Goal: Task Accomplishment & Management: Manage account settings

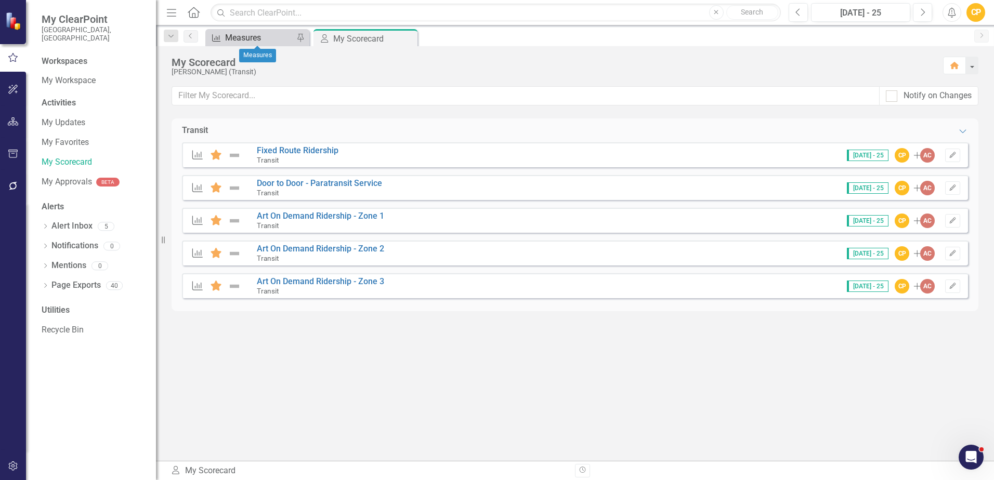
click at [284, 40] on div "Measures" at bounding box center [259, 37] width 69 height 13
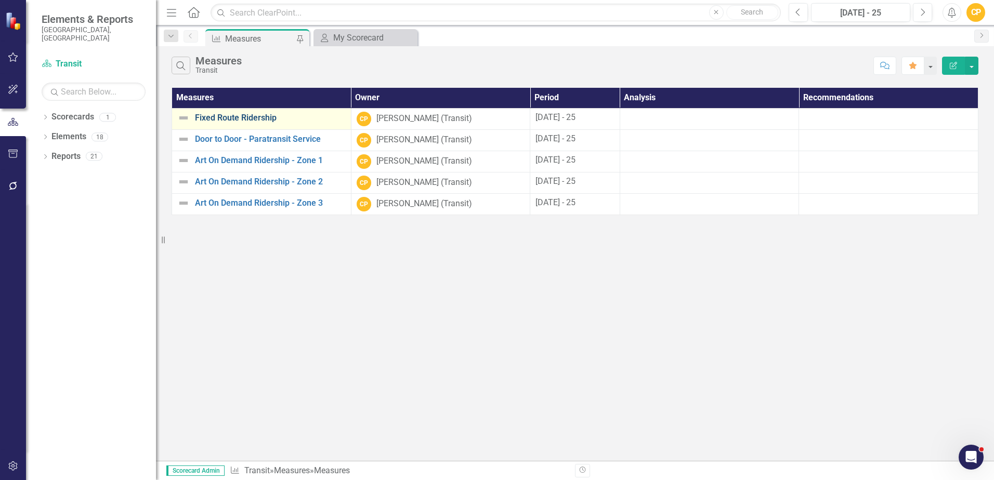
click at [233, 118] on link "Fixed Route Ridership" at bounding box center [270, 117] width 151 height 9
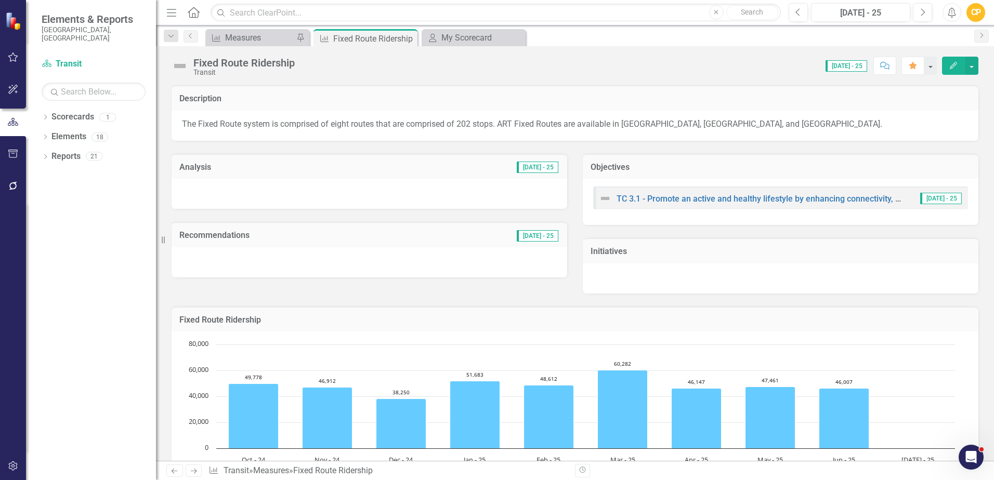
click at [954, 65] on icon "Edit" at bounding box center [953, 65] width 9 height 7
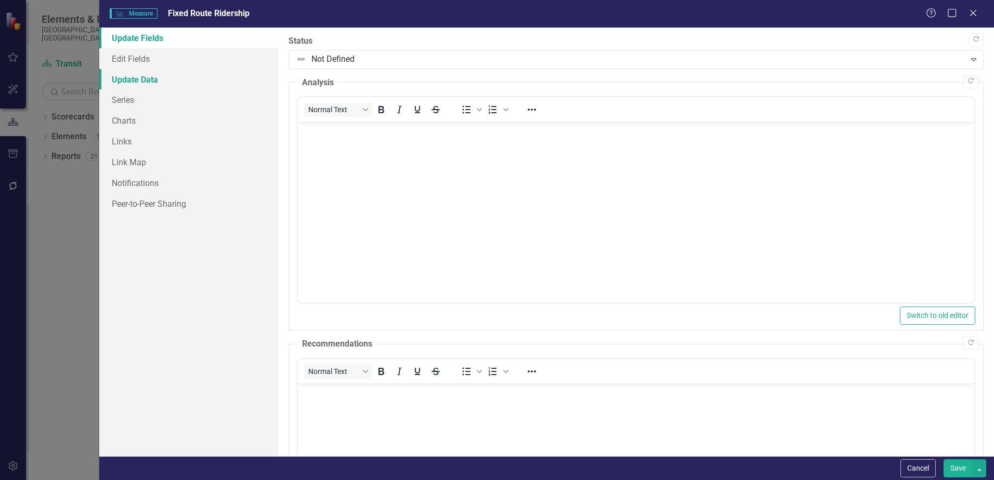
click at [152, 77] on link "Update Data" at bounding box center [188, 79] width 179 height 21
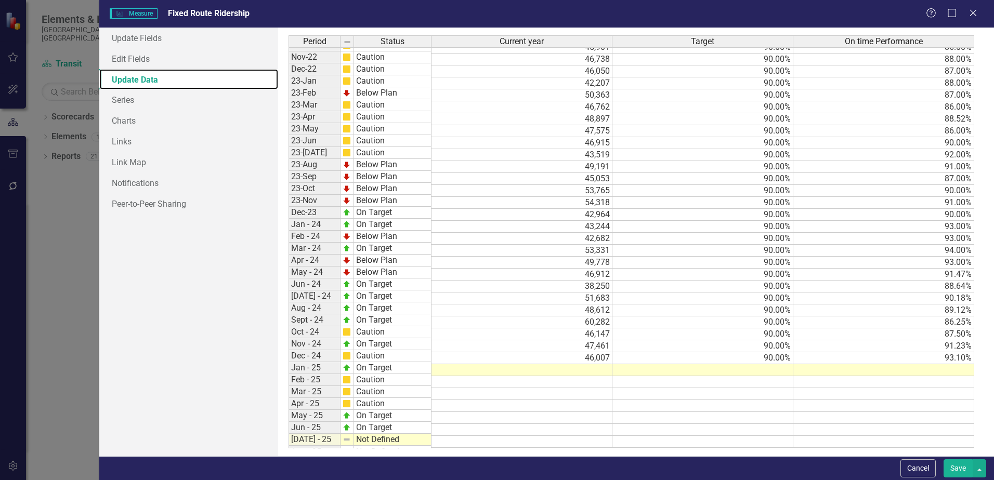
scroll to position [330, 0]
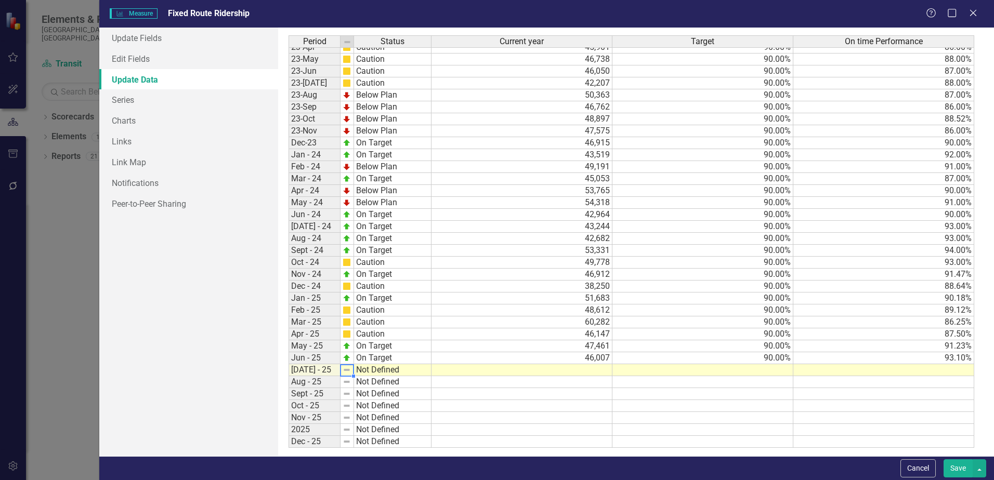
click at [289, 371] on div "Period Status Apr-22 On Target May-22 Caution Jun-22 Caution Jul-22 Caution Aug…" at bounding box center [289, 166] width 0 height 563
click at [363, 372] on td "Not Defined" at bounding box center [392, 371] width 77 height 12
type textarea "On Target"
click at [368, 382] on div "Period Status Current year Target On time Performance Apr-22 On Target 36,953 9…" at bounding box center [636, 241] width 695 height 413
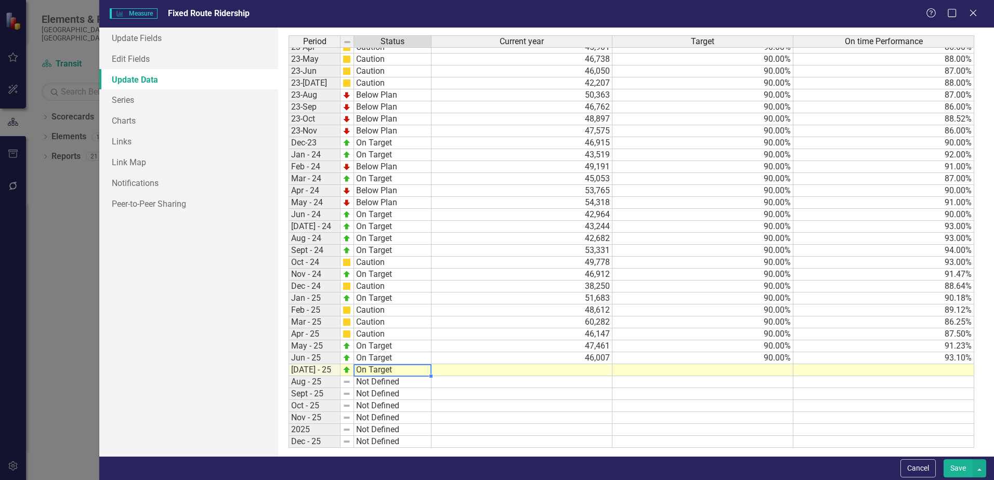
click at [544, 372] on td at bounding box center [522, 371] width 181 height 12
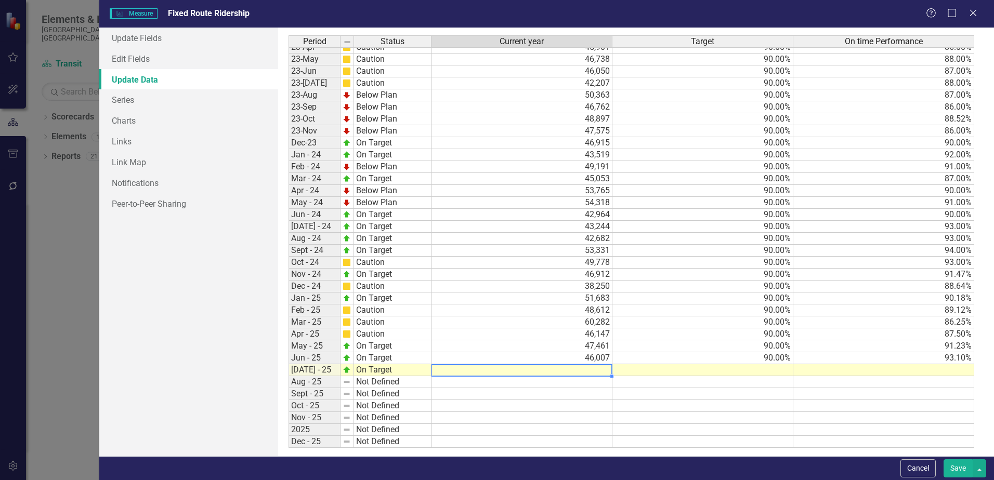
click at [580, 363] on td "46,007" at bounding box center [522, 359] width 181 height 12
click at [580, 365] on div at bounding box center [521, 364] width 181 height 1
type textarea "46007"
click at [581, 371] on td at bounding box center [522, 371] width 181 height 12
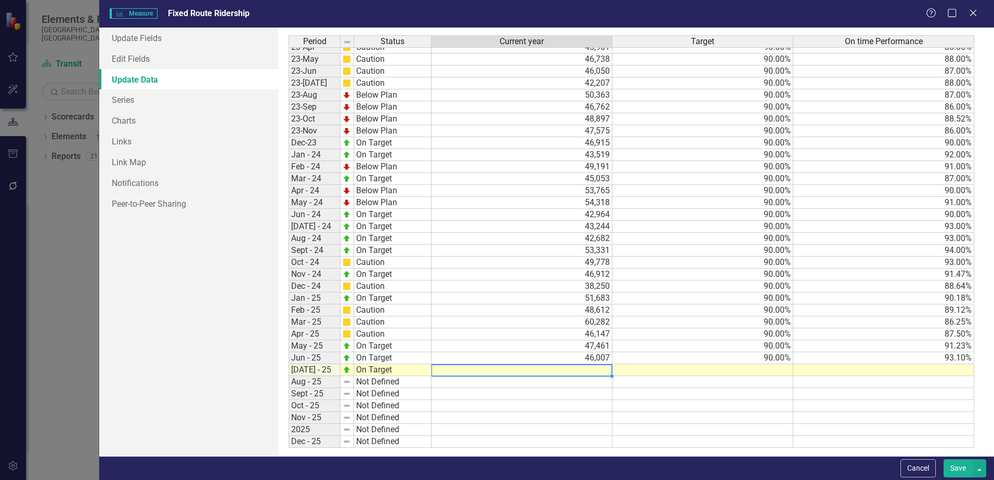
click at [581, 371] on textarea at bounding box center [521, 371] width 181 height 12
type textarea "49223"
click at [742, 369] on td at bounding box center [703, 371] width 181 height 12
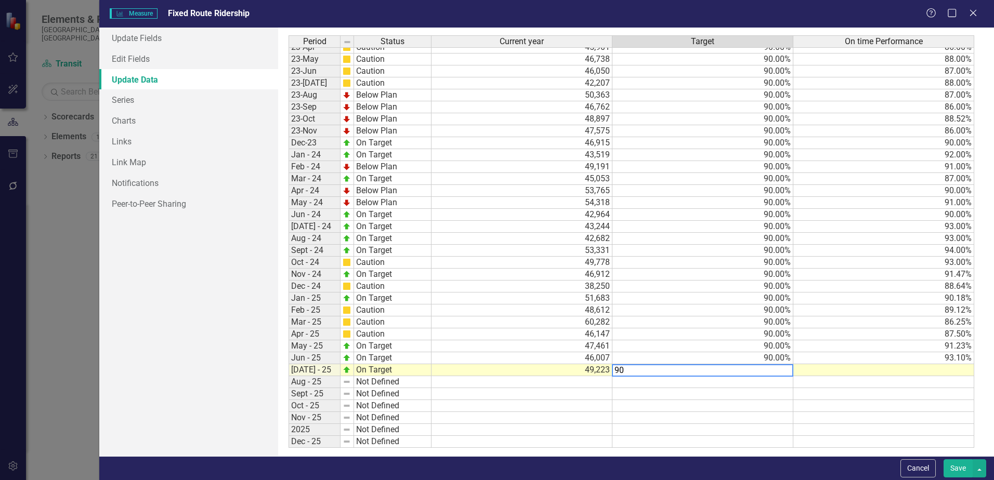
type textarea "90"
click at [849, 370] on td at bounding box center [883, 371] width 181 height 12
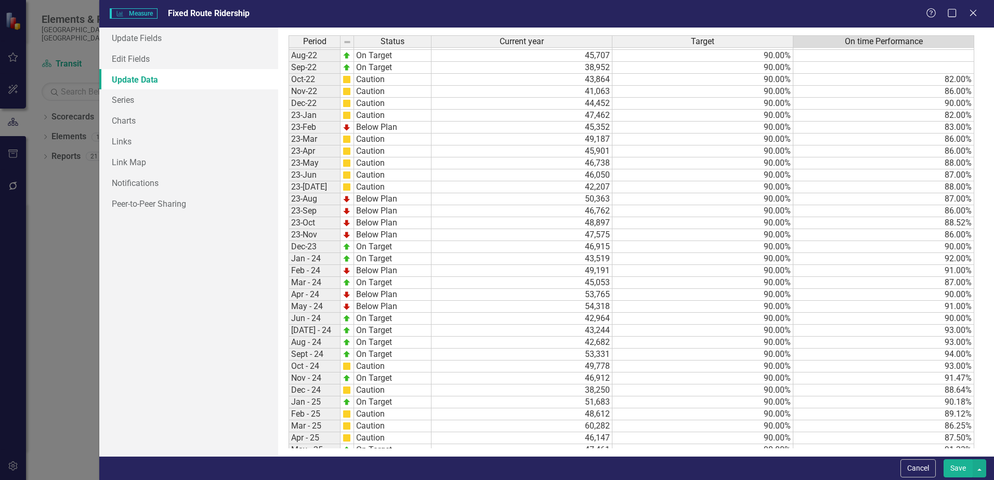
scroll to position [262, 0]
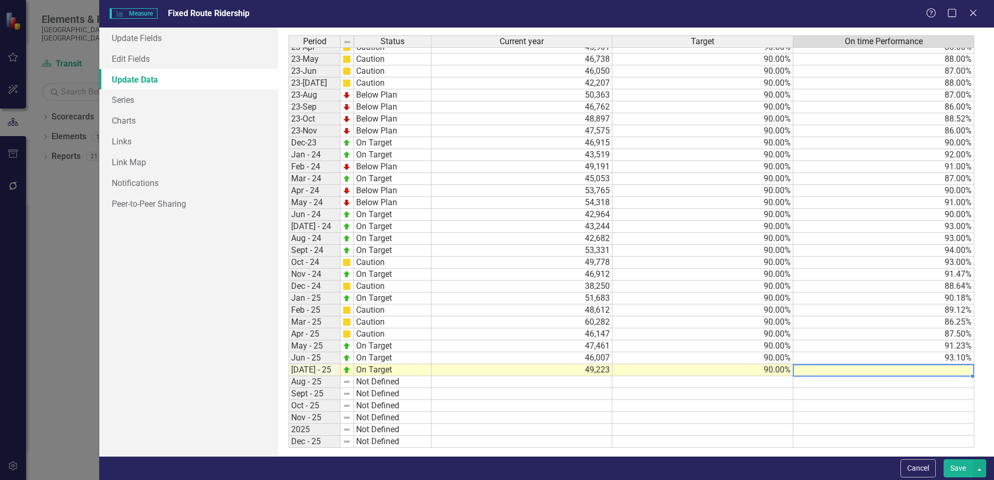
click at [945, 366] on tbody "Feb-22 Caution 33,445 90.00% Mar-22 Caution 48,174 90.00% Apr-22 On Target 36,9…" at bounding box center [632, 161] width 686 height 575
click at [946, 369] on td at bounding box center [883, 371] width 181 height 12
click at [947, 370] on textarea at bounding box center [883, 371] width 181 height 12
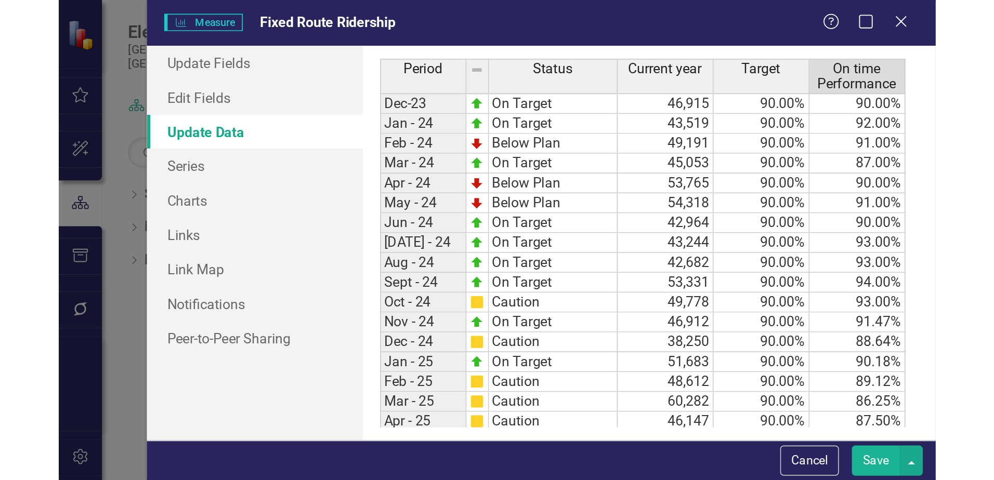
scroll to position [529, 0]
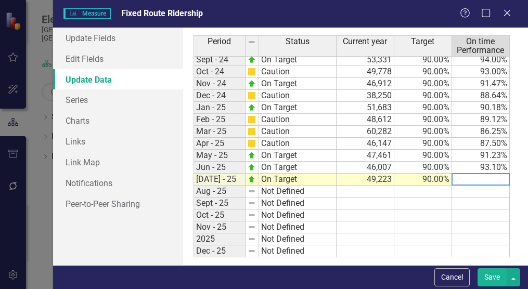
click at [490, 178] on textarea at bounding box center [480, 179] width 58 height 12
type textarea "90.47"
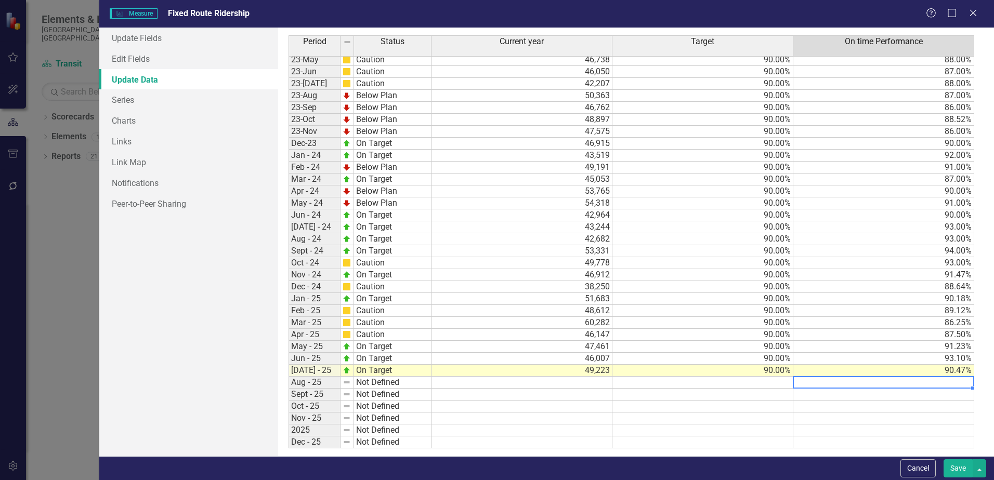
scroll to position [338, 0]
click at [953, 466] on button "Save" at bounding box center [958, 469] width 29 height 18
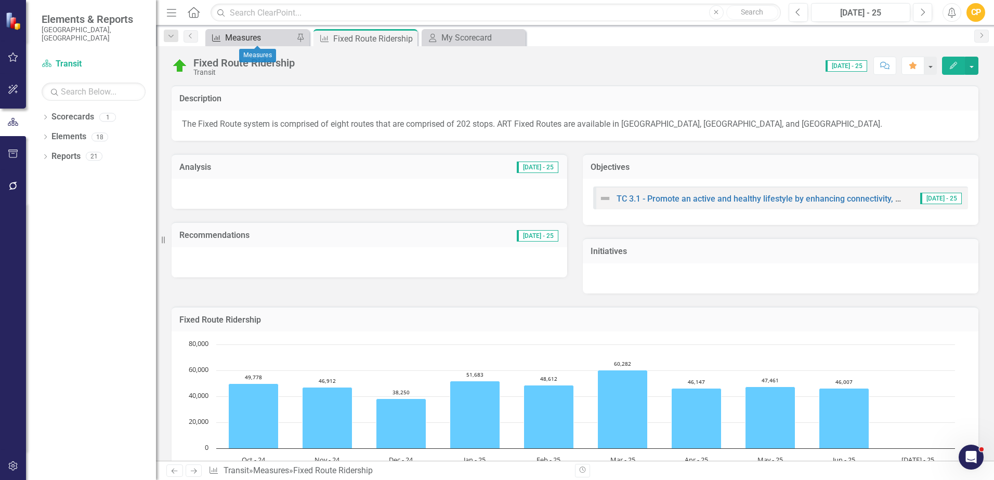
click at [253, 40] on div "Measures" at bounding box center [259, 37] width 69 height 13
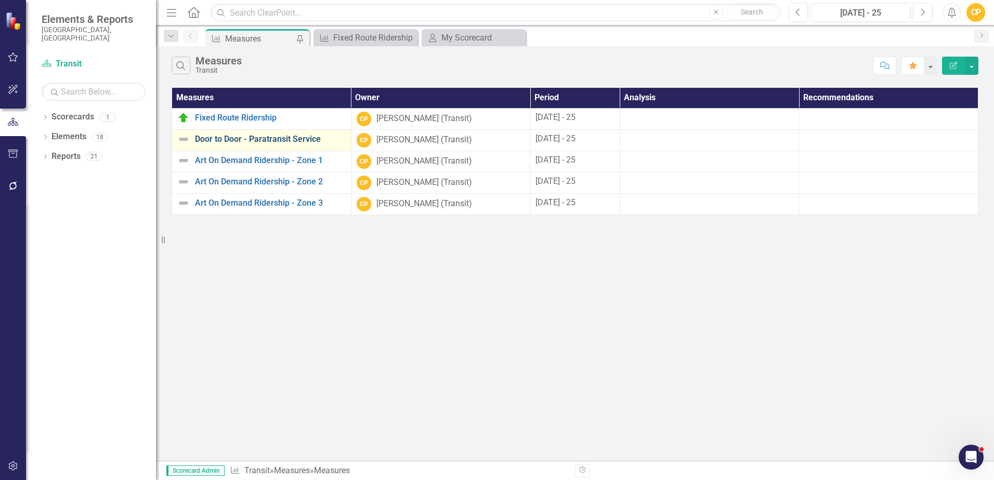
click at [277, 141] on link "Door to Door - Paratransit Service" at bounding box center [270, 139] width 151 height 9
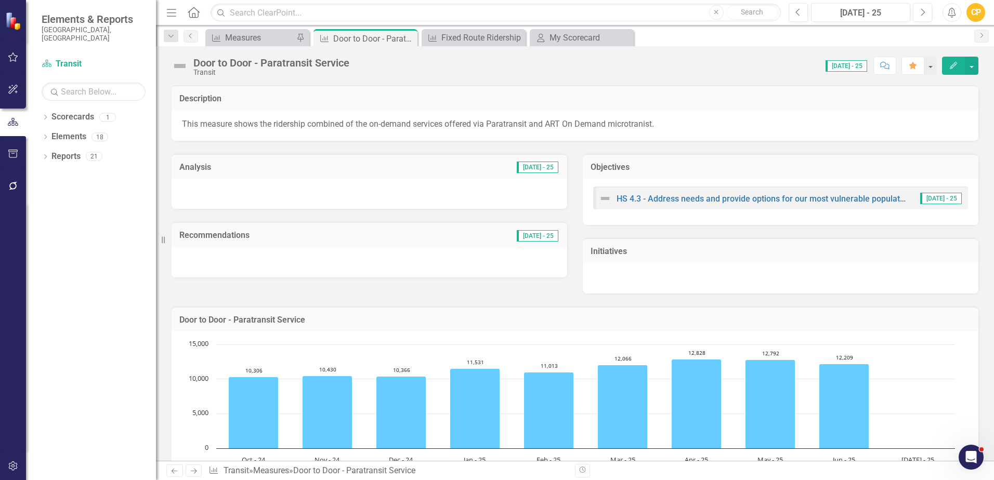
click at [950, 66] on icon "Edit" at bounding box center [953, 65] width 9 height 7
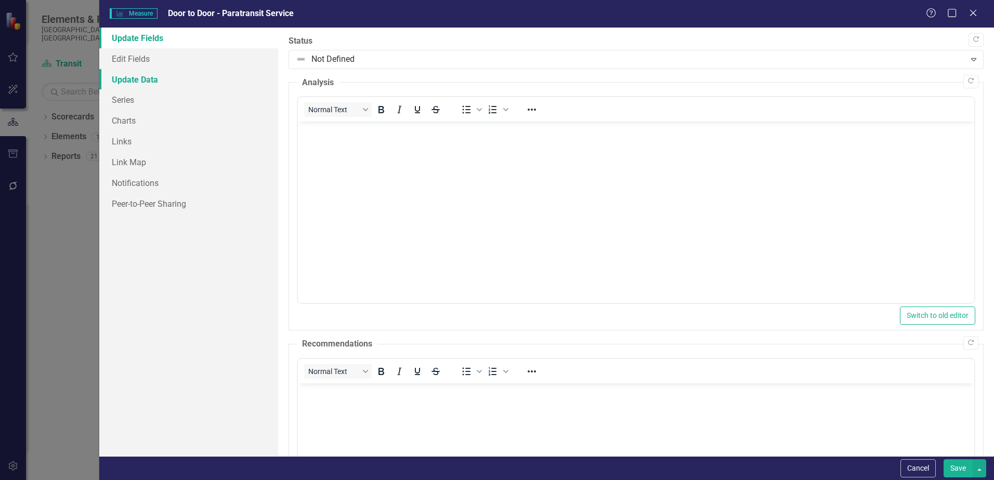
click at [164, 79] on link "Update Data" at bounding box center [188, 79] width 179 height 21
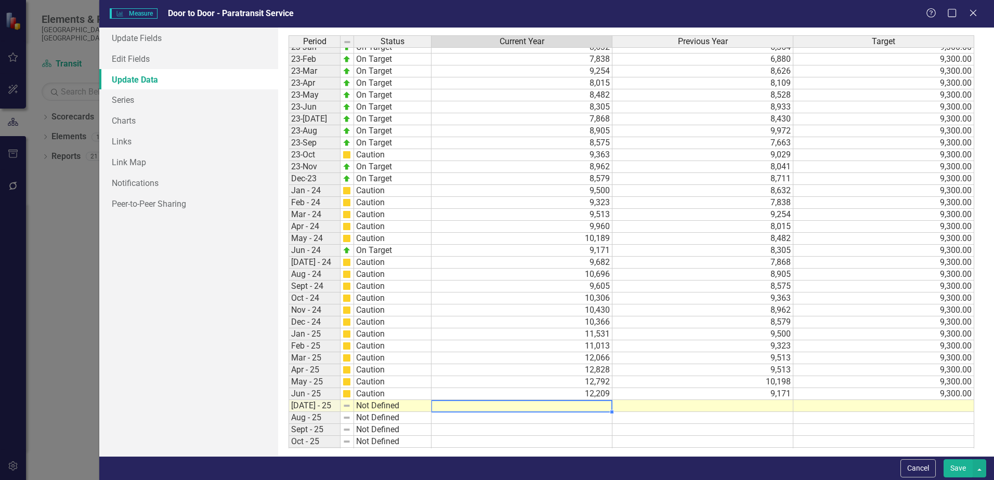
scroll to position [312, 0]
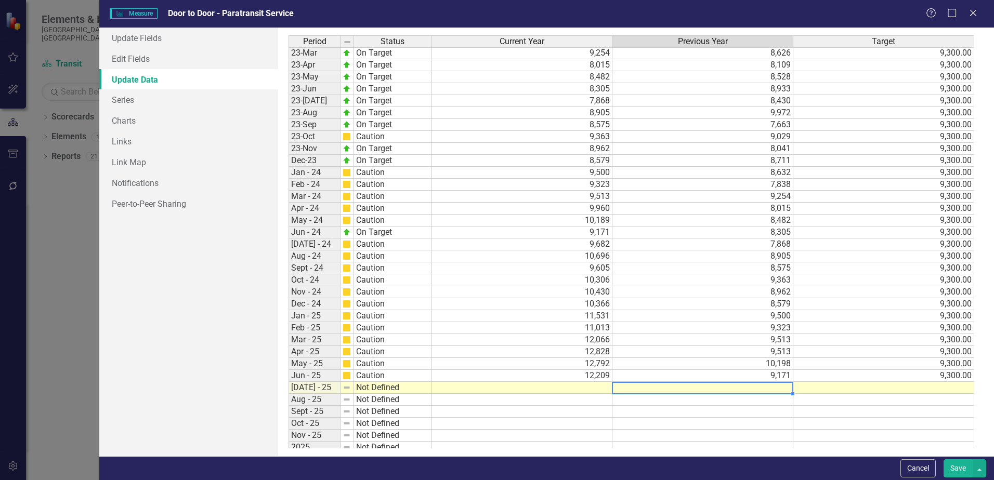
click at [765, 389] on td at bounding box center [703, 388] width 181 height 12
type textarea "9682"
click at [538, 386] on td at bounding box center [522, 388] width 181 height 12
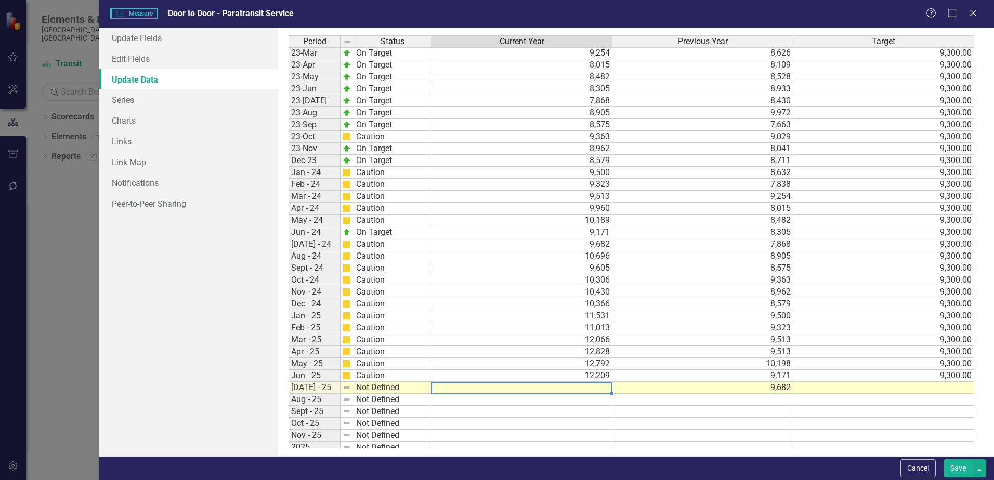
click at [569, 393] on td at bounding box center [522, 388] width 181 height 12
click at [570, 390] on textarea at bounding box center [521, 388] width 181 height 12
click at [289, 381] on div "Period Status Current Year Previous Year Target Mar-22 On Target 8,626 4,808 9,…" at bounding box center [289, 178] width 0 height 575
type textarea "9300"
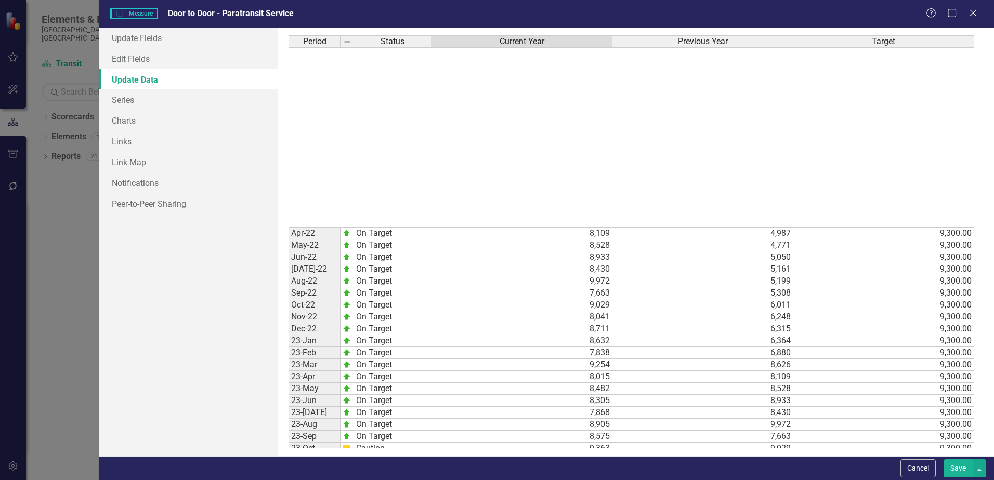
scroll to position [330, 0]
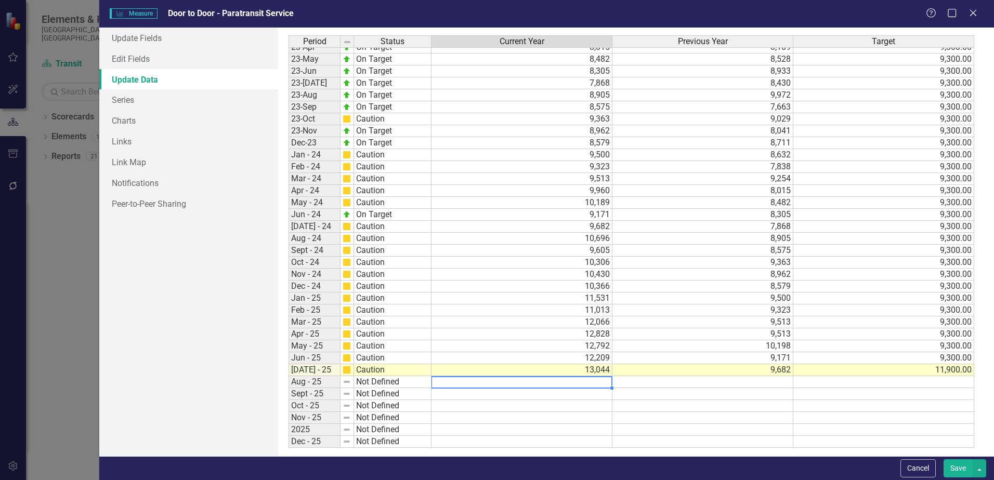
click at [955, 468] on button "Save" at bounding box center [958, 469] width 29 height 18
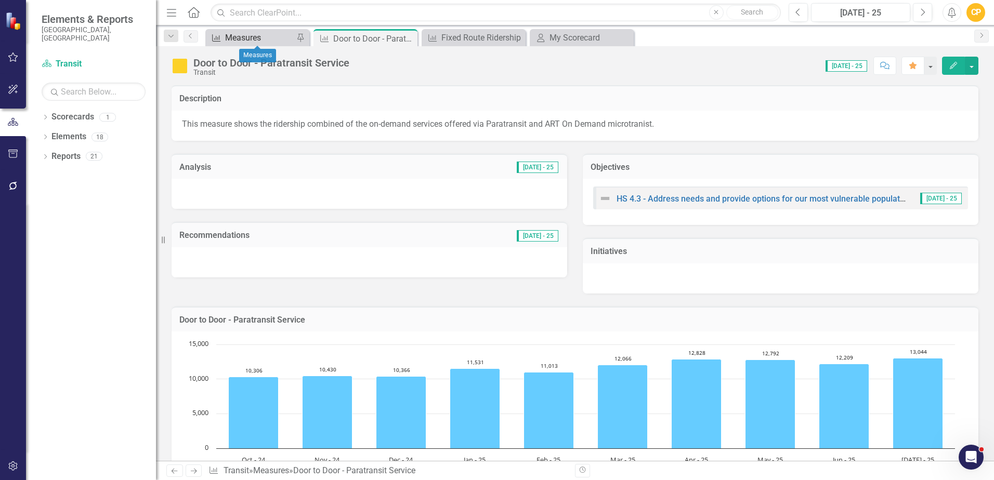
click at [284, 38] on div "Measures" at bounding box center [259, 37] width 69 height 13
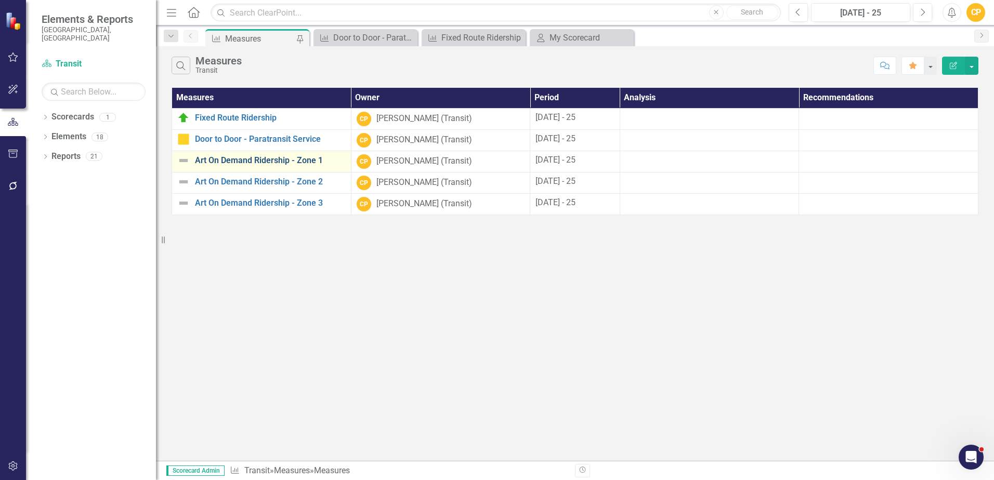
click at [282, 161] on link "Art On Demand Ridership - Zone 1" at bounding box center [270, 160] width 151 height 9
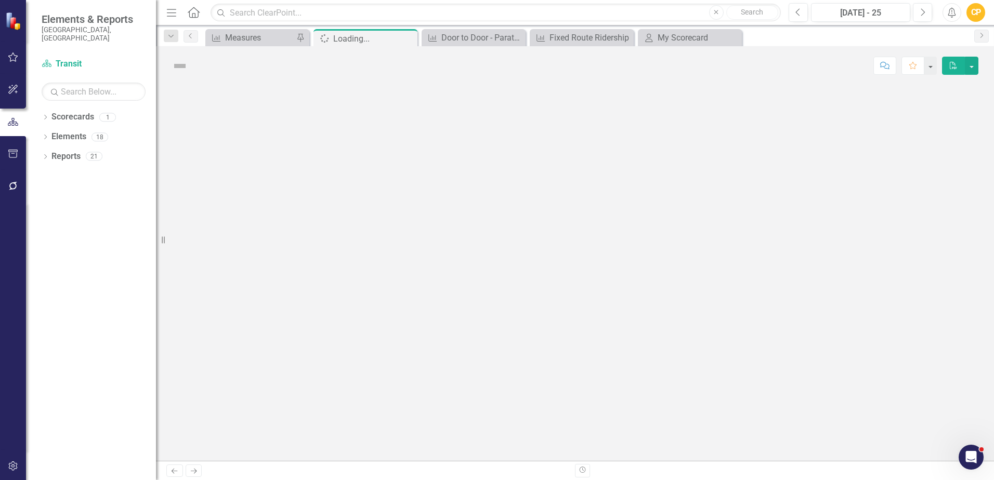
click at [282, 161] on div at bounding box center [575, 273] width 838 height 376
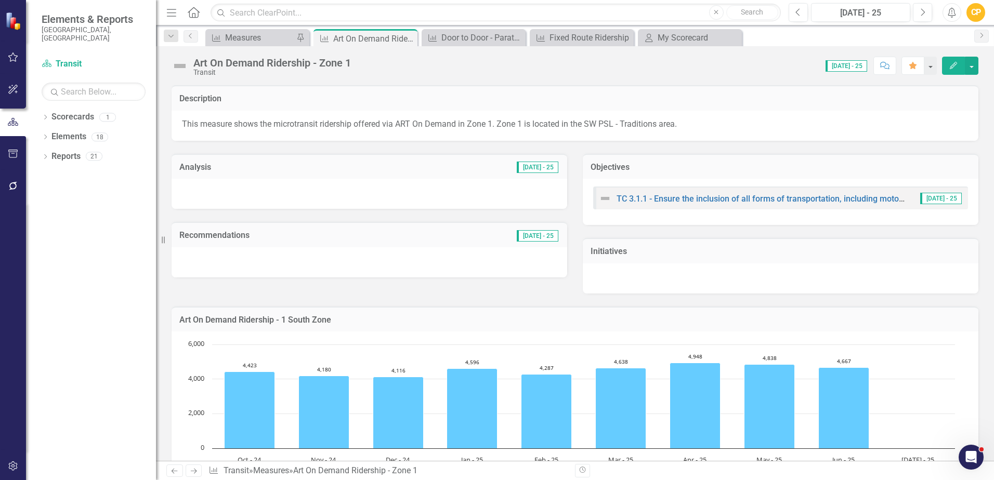
click at [947, 67] on button "Edit" at bounding box center [953, 66] width 23 height 18
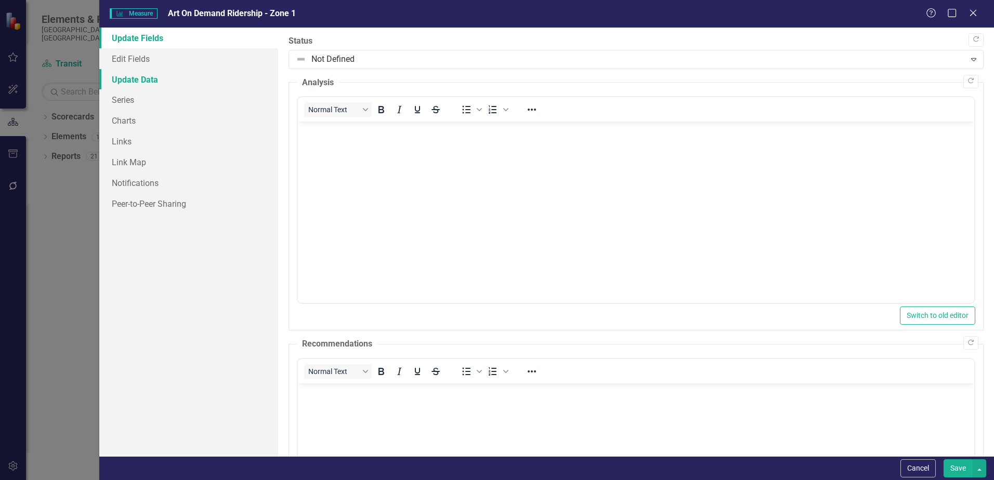
click at [138, 81] on link "Update Data" at bounding box center [188, 79] width 179 height 21
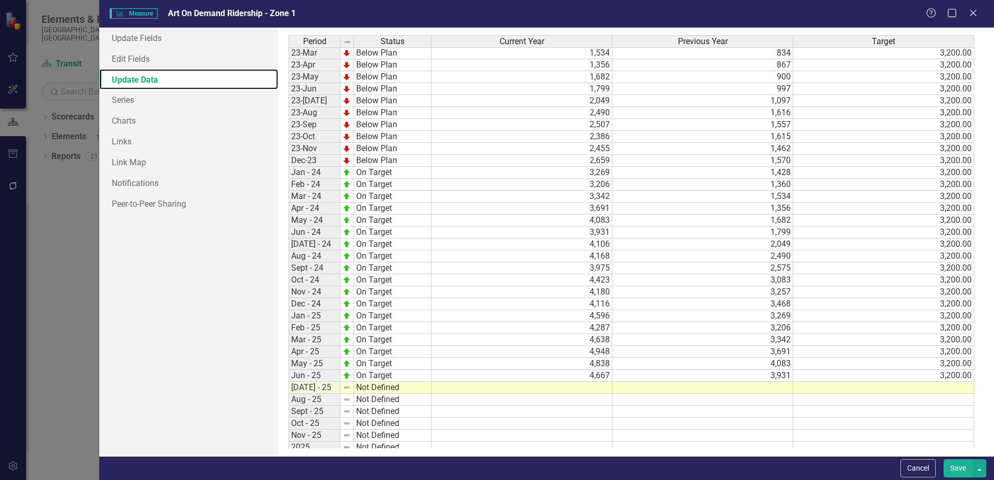
scroll to position [330, 0]
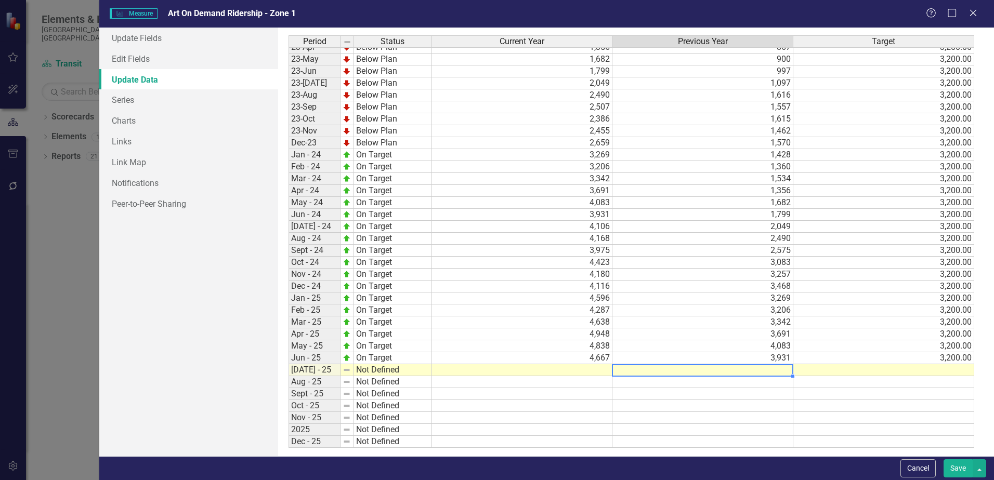
click at [727, 372] on tbody "Mar-22 Below Plan 834 555 3,200.00 Apr-22 Below Plan 867 550 3,200.00 May-22 Be…" at bounding box center [632, 167] width 686 height 563
click at [740, 370] on td at bounding box center [703, 371] width 181 height 12
type textarea "4106"
click at [906, 374] on td at bounding box center [883, 371] width 181 height 12
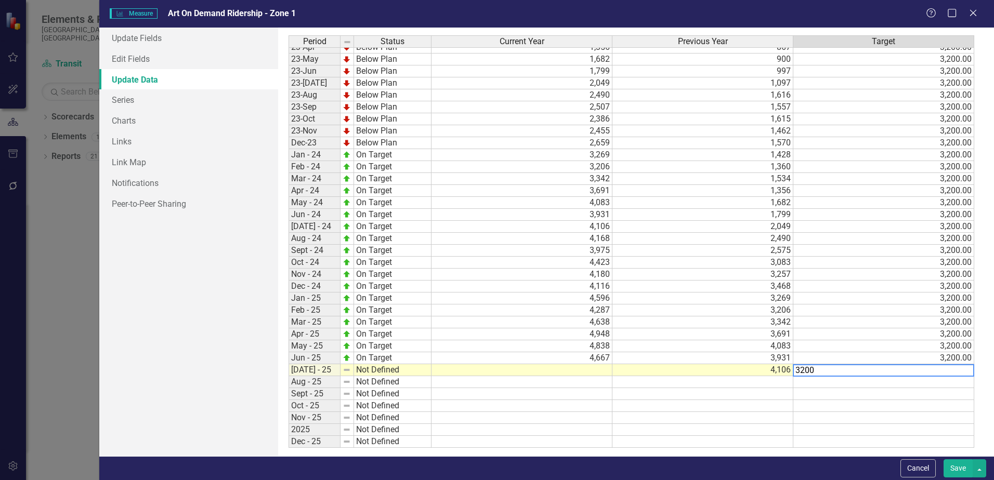
type textarea "3200"
click at [581, 368] on td at bounding box center [522, 371] width 181 height 12
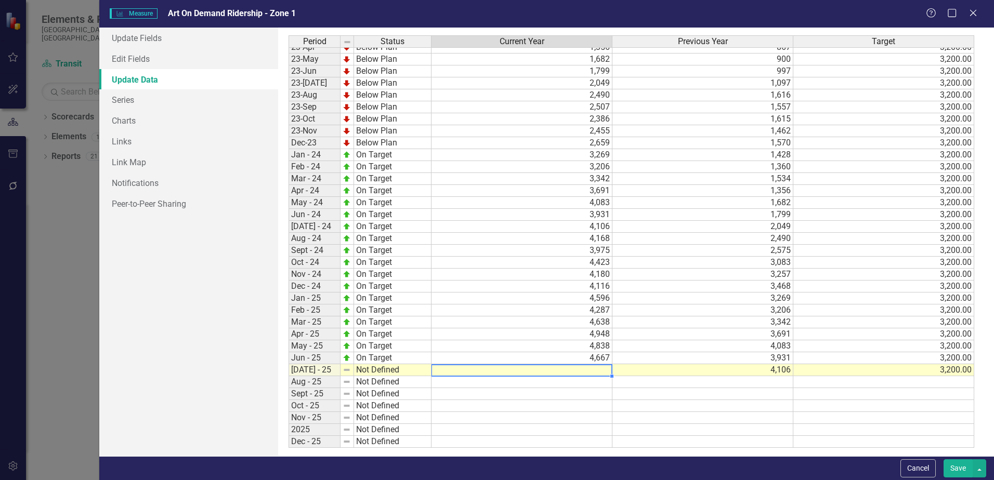
click at [419, 369] on td "Not Defined" at bounding box center [392, 371] width 77 height 12
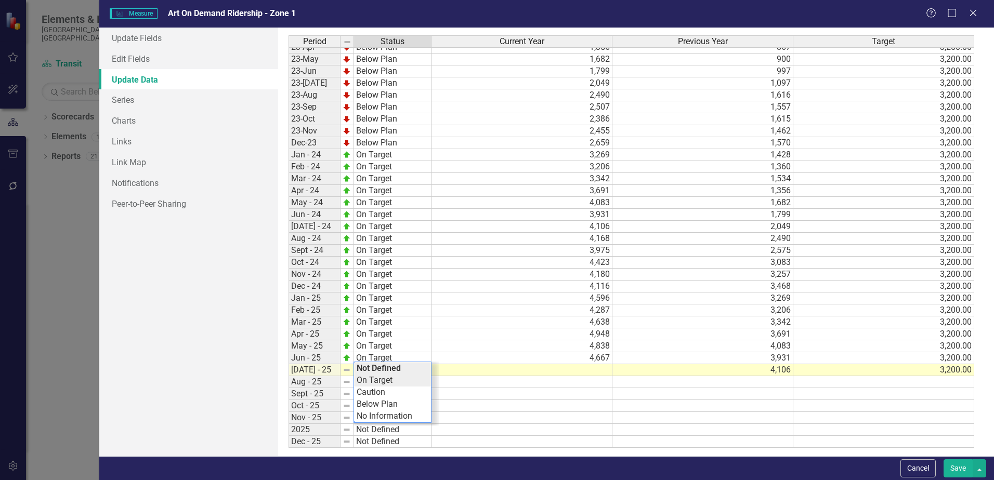
type textarea "On Target"
click at [398, 378] on div "Period Status Current Year Previous Year Target Apr-22 Below Plan 867 550 3,200…" at bounding box center [636, 241] width 695 height 413
click at [578, 370] on td at bounding box center [522, 371] width 181 height 12
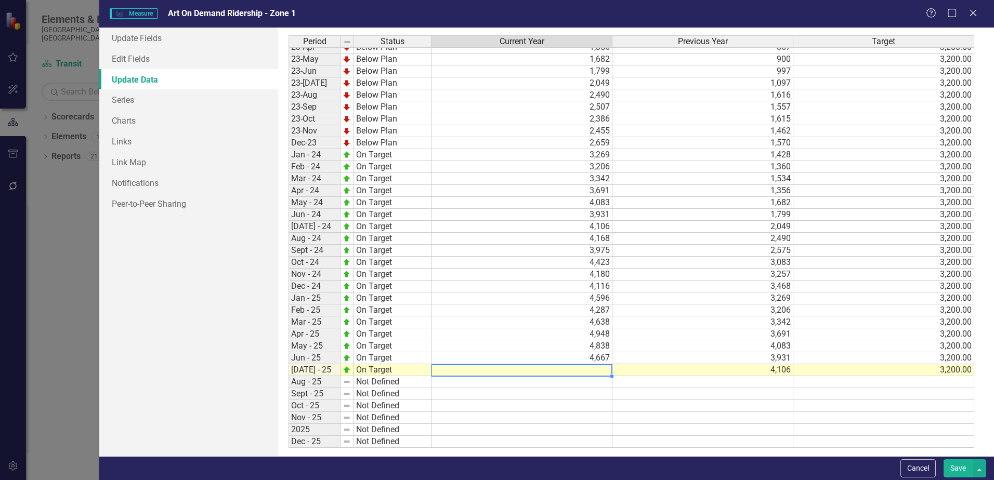
click at [551, 372] on td at bounding box center [522, 371] width 181 height 12
click at [551, 372] on textarea at bounding box center [521, 371] width 181 height 12
click at [466, 375] on textarea at bounding box center [521, 371] width 181 height 12
paste textarea "4846"
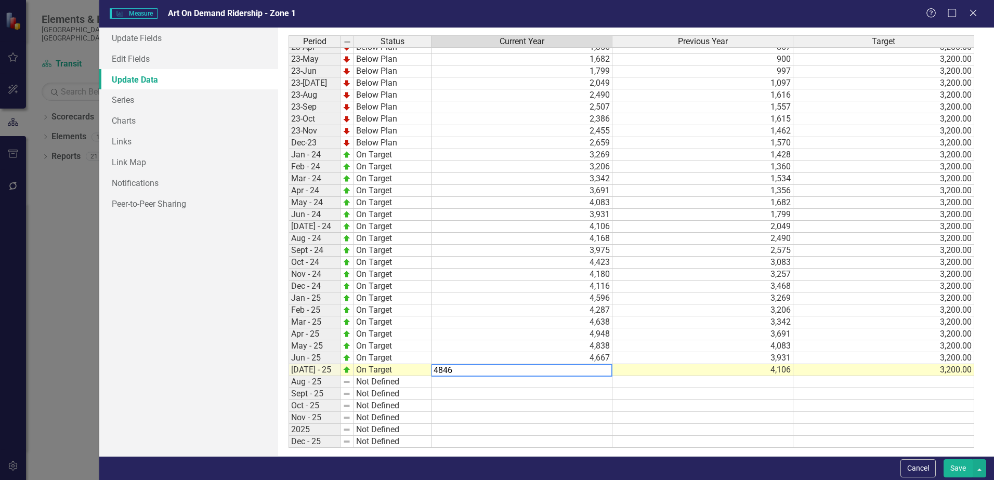
click at [637, 372] on td "4,106" at bounding box center [703, 371] width 181 height 12
type textarea "4106"
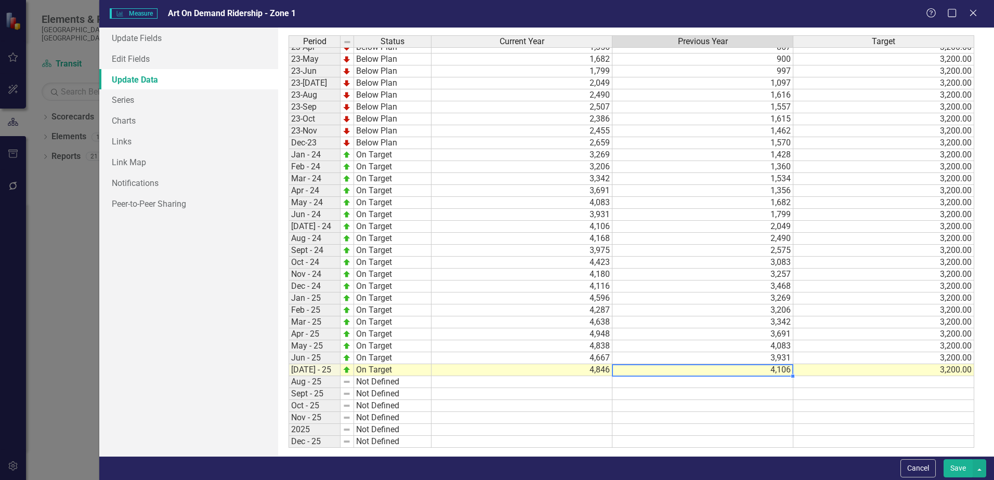
click at [955, 469] on button "Save" at bounding box center [958, 469] width 29 height 18
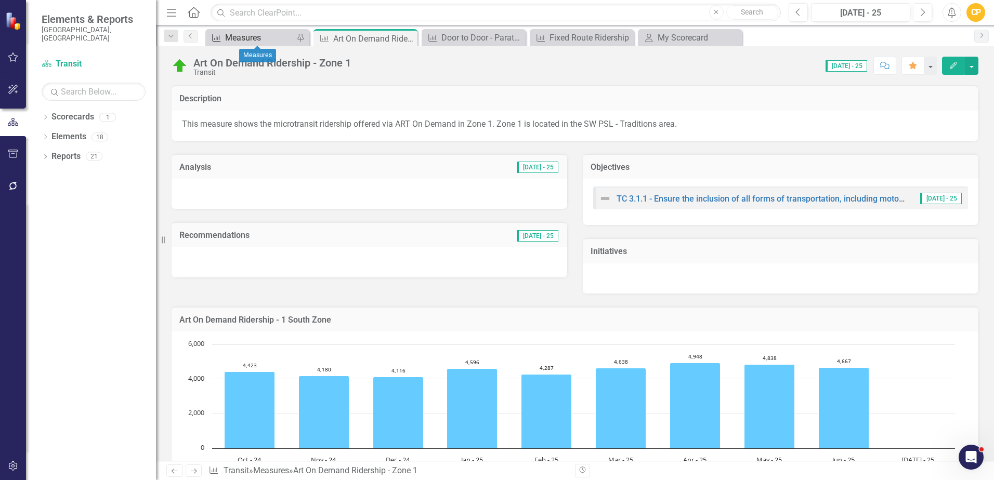
click at [271, 39] on div "Measures" at bounding box center [259, 37] width 69 height 13
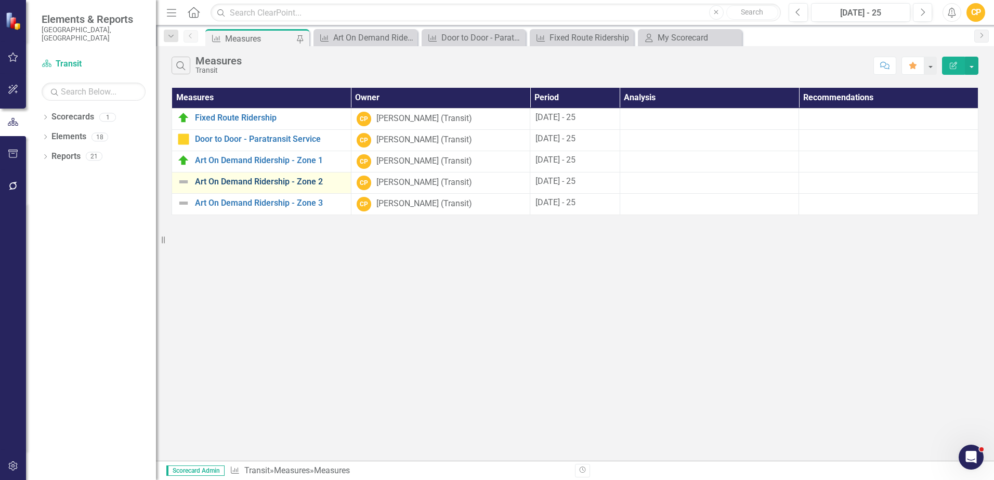
click at [256, 181] on link "Art On Demand Ridership - Zone 2" at bounding box center [270, 181] width 151 height 9
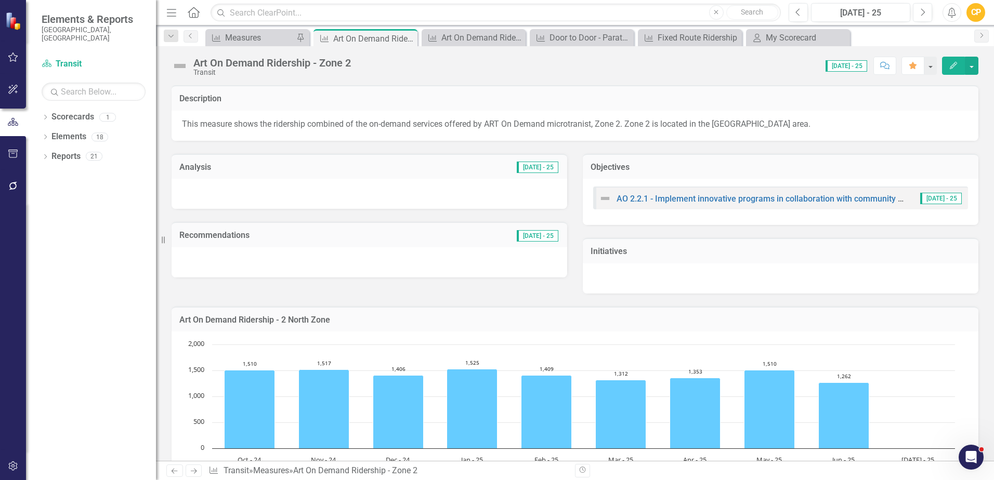
click at [949, 64] on icon "Edit" at bounding box center [953, 65] width 9 height 7
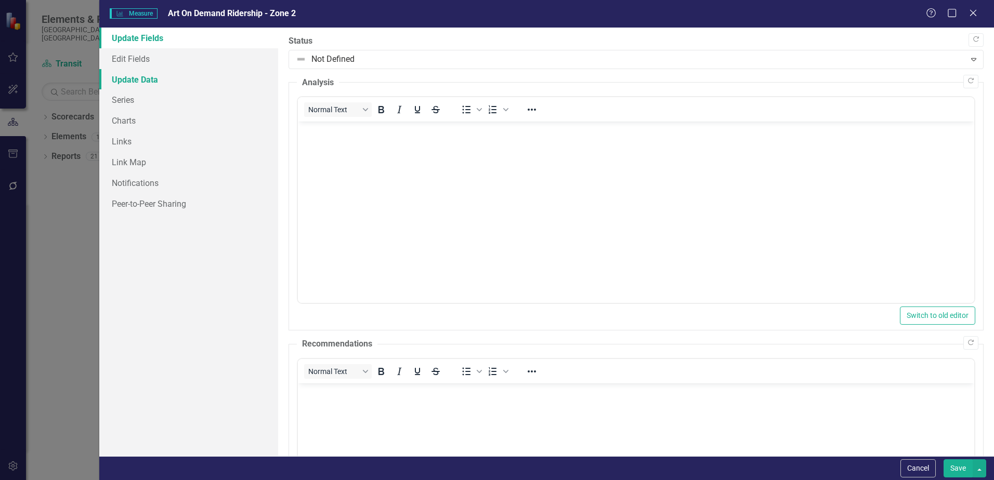
click at [128, 84] on link "Update Data" at bounding box center [188, 79] width 179 height 21
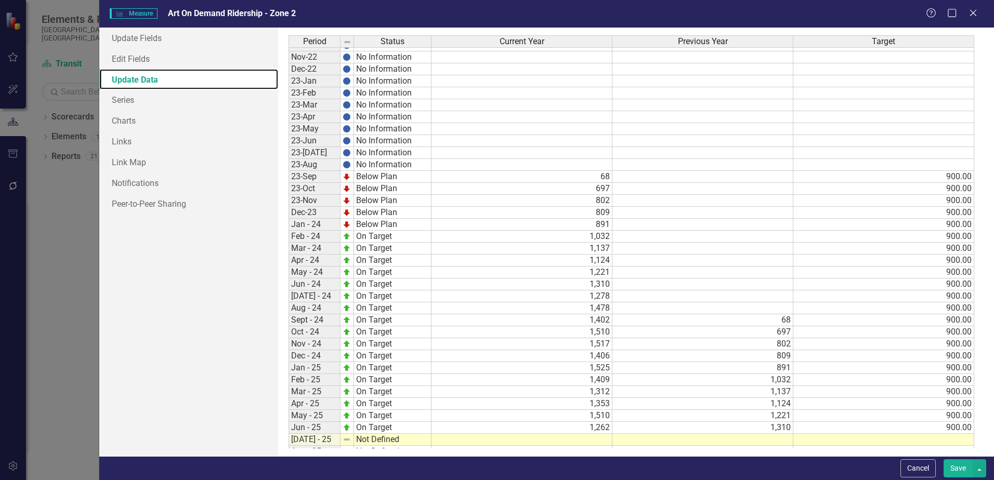
scroll to position [330, 0]
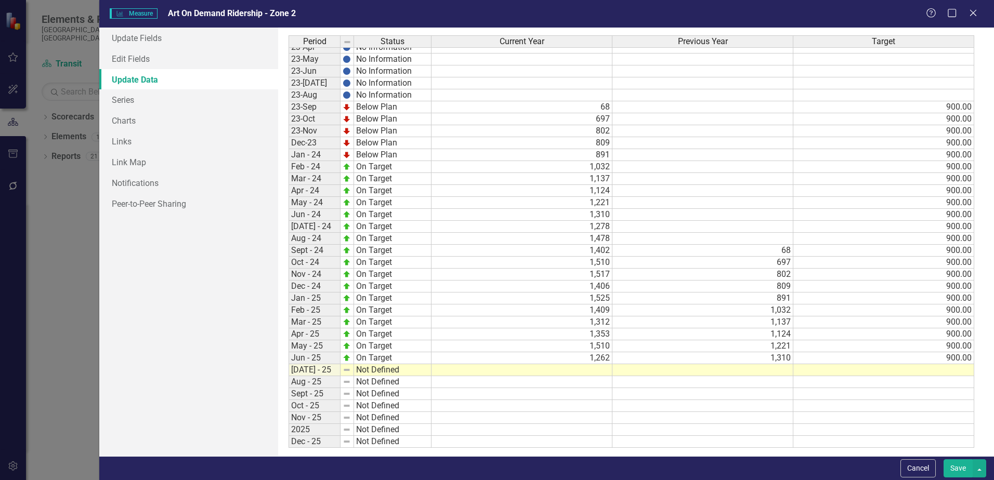
click at [593, 370] on tbody "Nov-21 No Information Dec-21 No Information Jan-22 No Information Feb-22 No Inf…" at bounding box center [632, 143] width 686 height 610
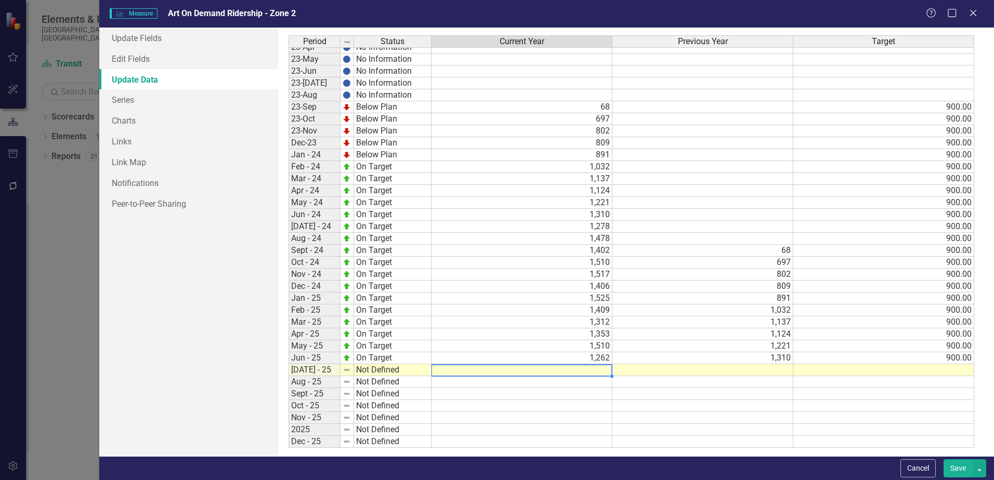
click at [593, 370] on td at bounding box center [522, 371] width 181 height 12
type textarea "1425"
click at [692, 372] on td at bounding box center [703, 371] width 181 height 12
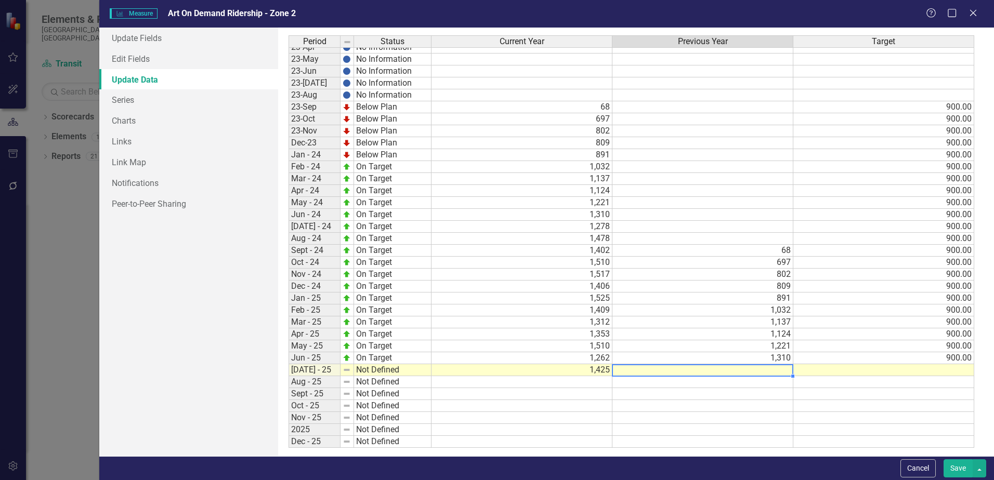
click at [692, 372] on td at bounding box center [703, 371] width 181 height 12
click at [692, 372] on textarea at bounding box center [702, 371] width 181 height 12
type textarea "1278"
click at [867, 372] on td at bounding box center [883, 371] width 181 height 12
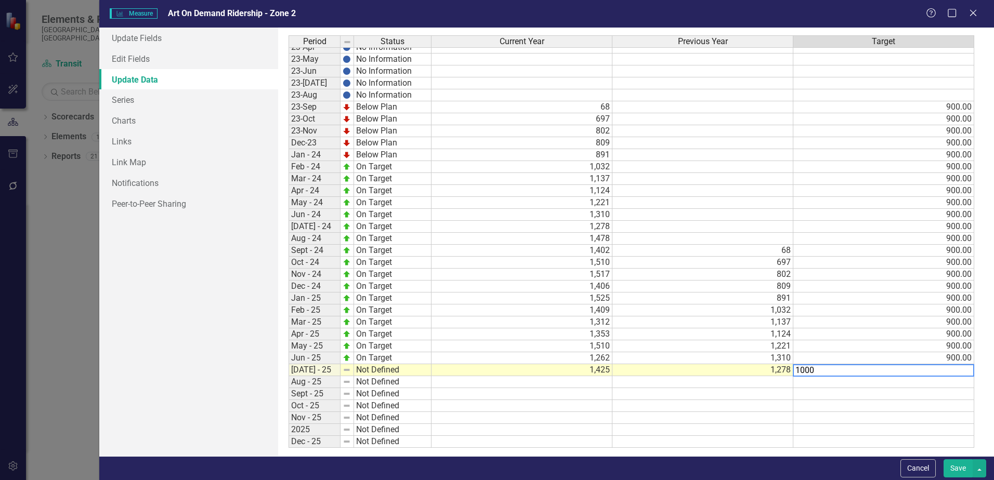
type textarea "1000"
click at [863, 398] on td at bounding box center [883, 394] width 181 height 12
click at [352, 370] on td at bounding box center [348, 371] width 14 height 12
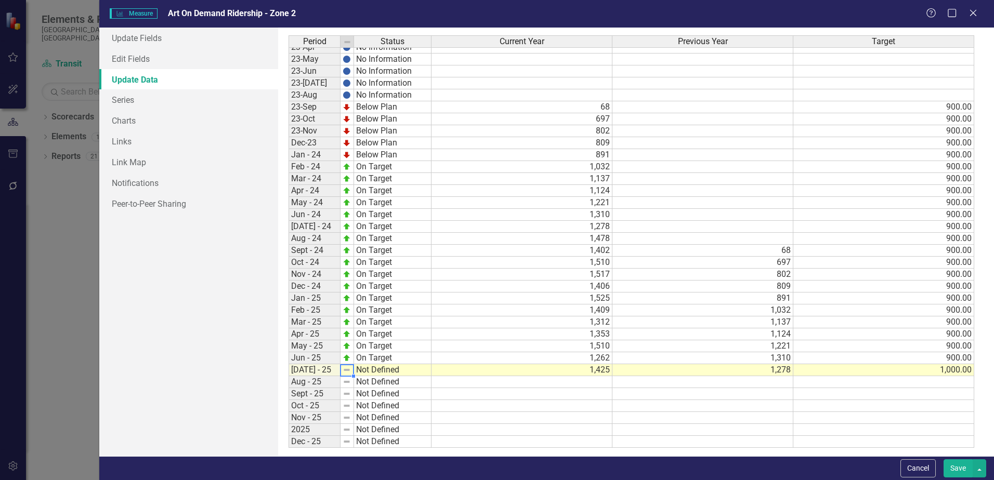
click at [371, 372] on td "Not Defined" at bounding box center [392, 371] width 77 height 12
type textarea "On Target"
click at [372, 383] on div "Period Status Current Year Previous Year Target Apr-22 No Information May-22 No…" at bounding box center [636, 241] width 695 height 413
click at [956, 471] on button "Save" at bounding box center [958, 469] width 29 height 18
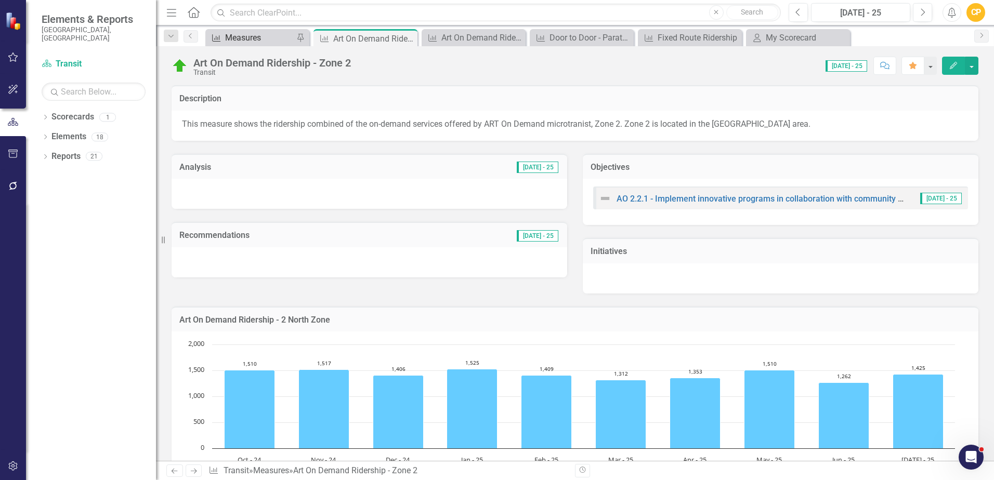
click at [245, 41] on div "Measures" at bounding box center [259, 37] width 69 height 13
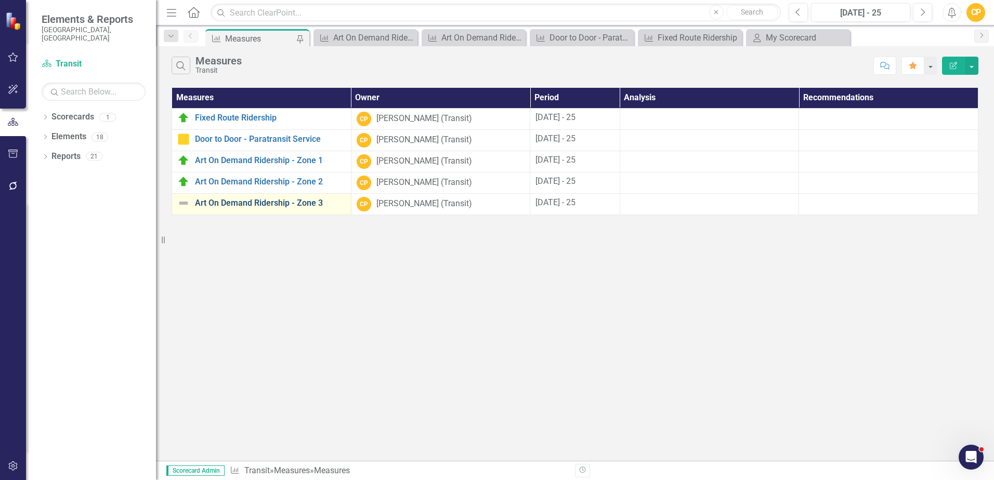
click at [254, 200] on link "Art On Demand Ridership - Zone 3" at bounding box center [270, 203] width 151 height 9
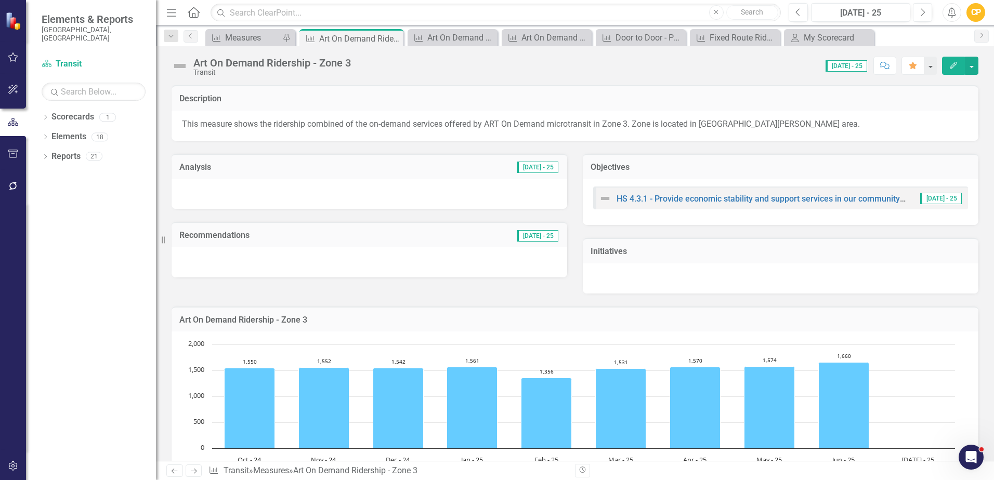
click at [947, 67] on button "Edit" at bounding box center [953, 66] width 23 height 18
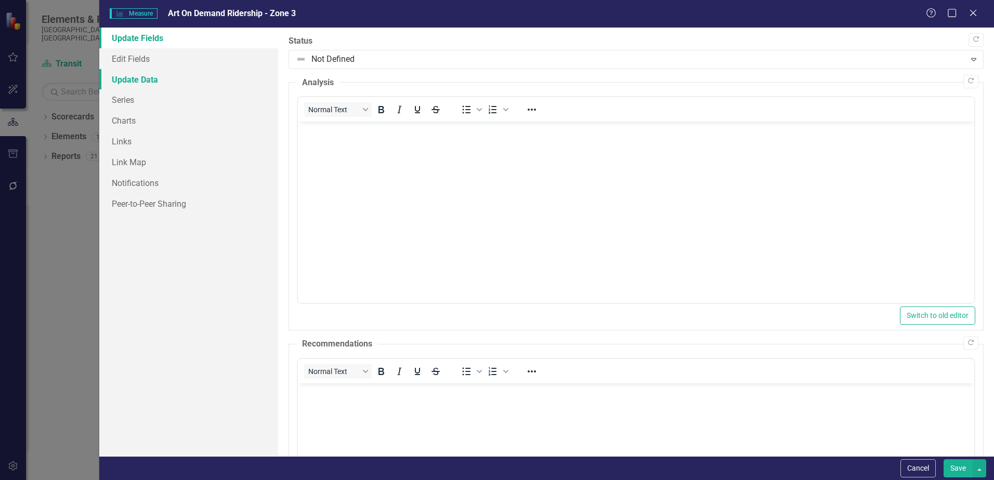
click at [136, 81] on link "Update Data" at bounding box center [188, 79] width 179 height 21
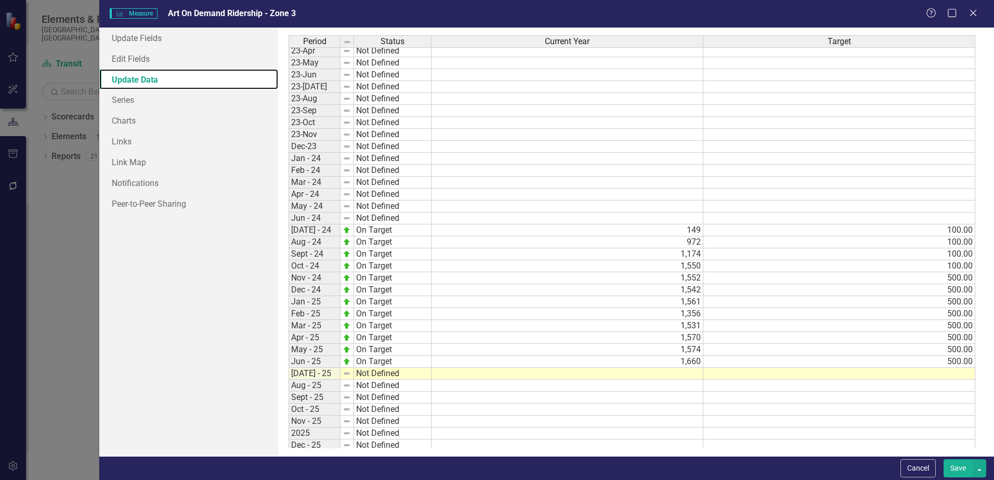
scroll to position [330, 0]
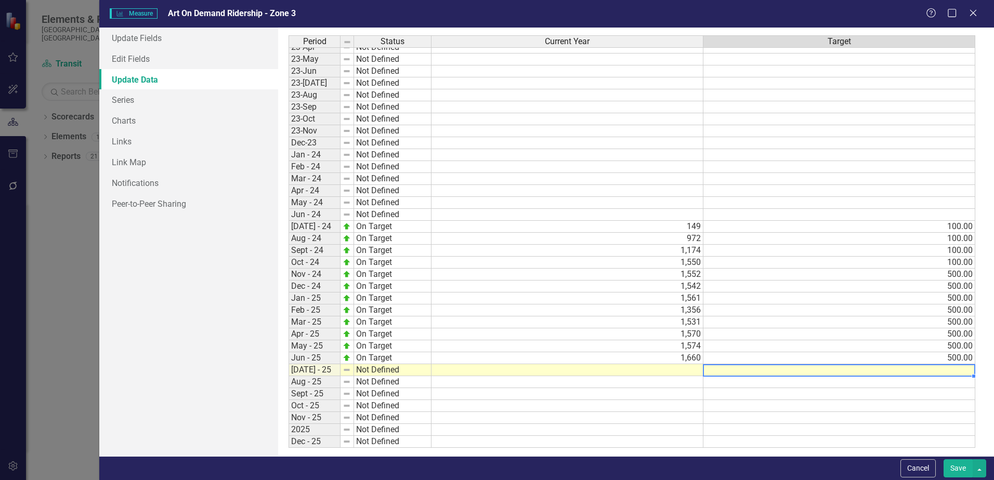
click at [704, 370] on div at bounding box center [703, 371] width 1 height 12
click at [694, 372] on td at bounding box center [568, 371] width 272 height 12
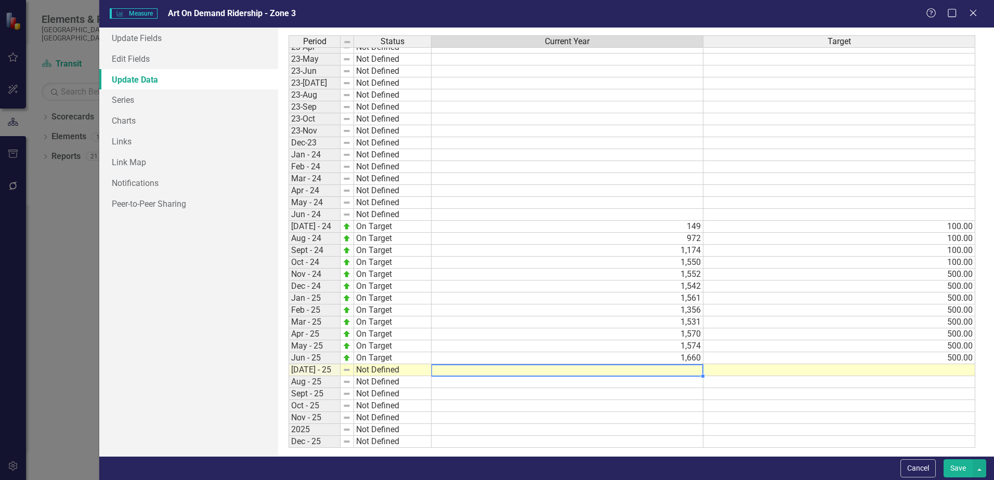
click at [411, 368] on td "Not Defined" at bounding box center [392, 371] width 77 height 12
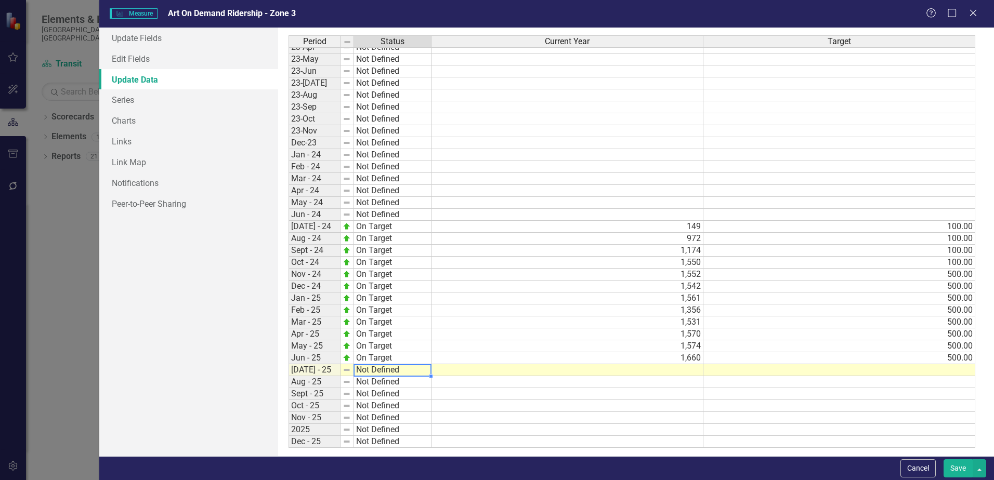
click at [411, 368] on td "Not Defined" at bounding box center [392, 371] width 77 height 12
type textarea "On Target"
click at [395, 383] on div "Period Status Current Year Target Apr-22 Not Defined May-22 Not Defined Jun-22 …" at bounding box center [636, 241] width 695 height 413
click at [472, 368] on td at bounding box center [568, 371] width 272 height 12
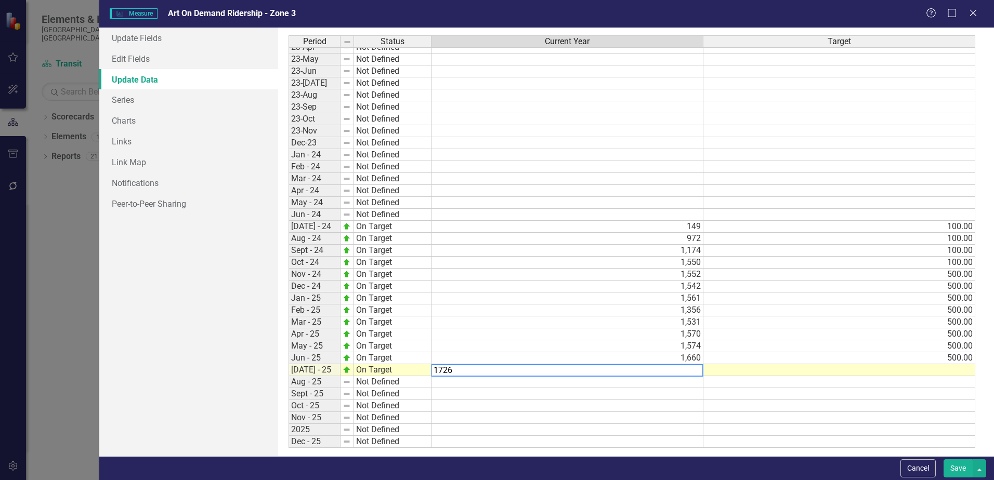
type textarea "1726"
click at [907, 378] on td at bounding box center [840, 382] width 272 height 12
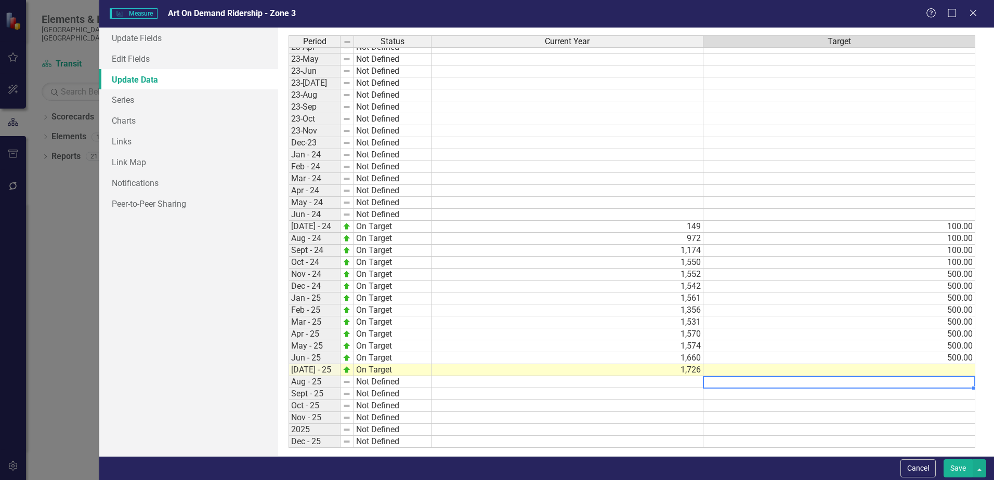
click at [907, 371] on td at bounding box center [840, 371] width 272 height 12
type textarea "1000"
click at [844, 407] on td at bounding box center [840, 406] width 272 height 12
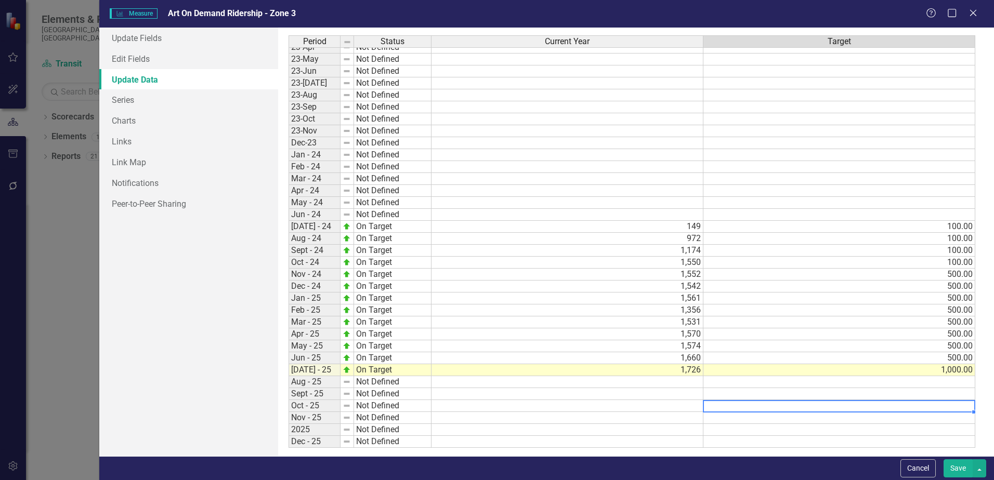
click at [954, 466] on button "Save" at bounding box center [958, 469] width 29 height 18
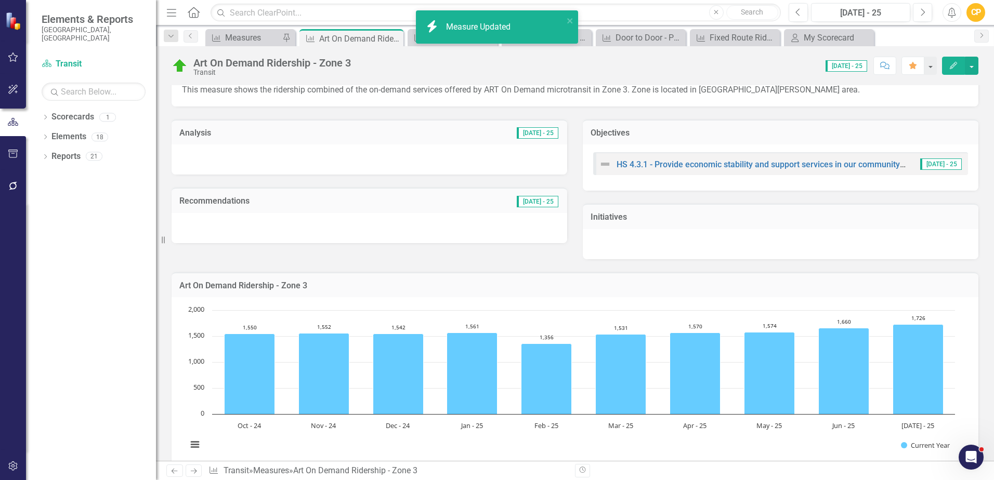
scroll to position [55, 0]
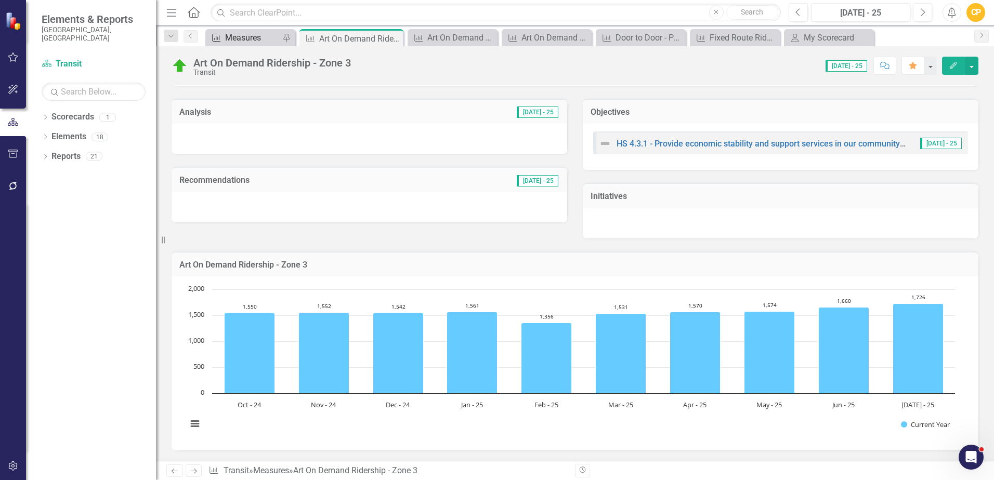
click at [240, 40] on div "Measures" at bounding box center [252, 37] width 55 height 13
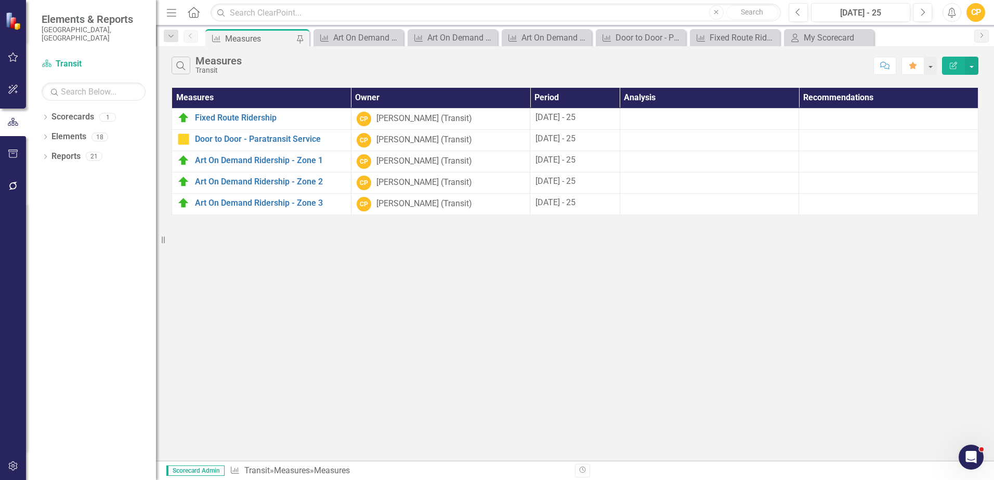
click at [978, 9] on div "CP" at bounding box center [976, 12] width 19 height 19
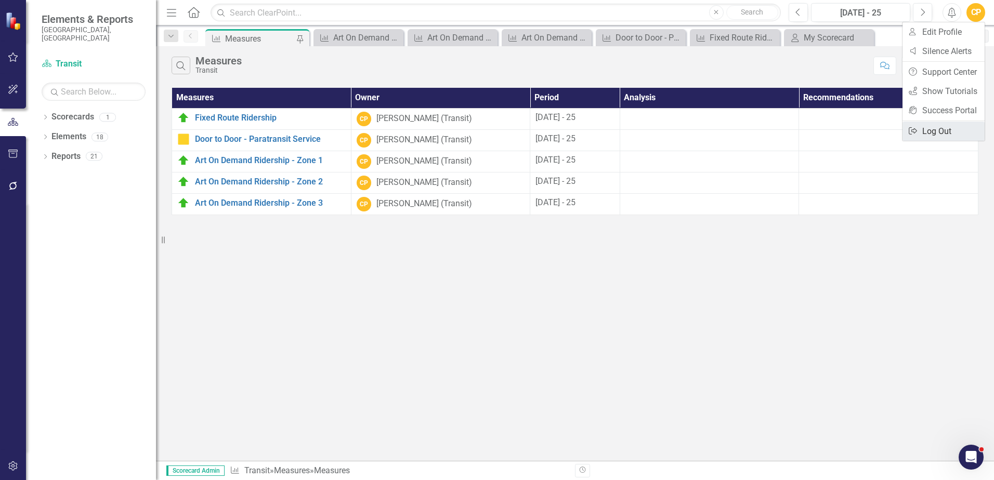
click at [933, 129] on link "Logout Log Out" at bounding box center [944, 131] width 82 height 19
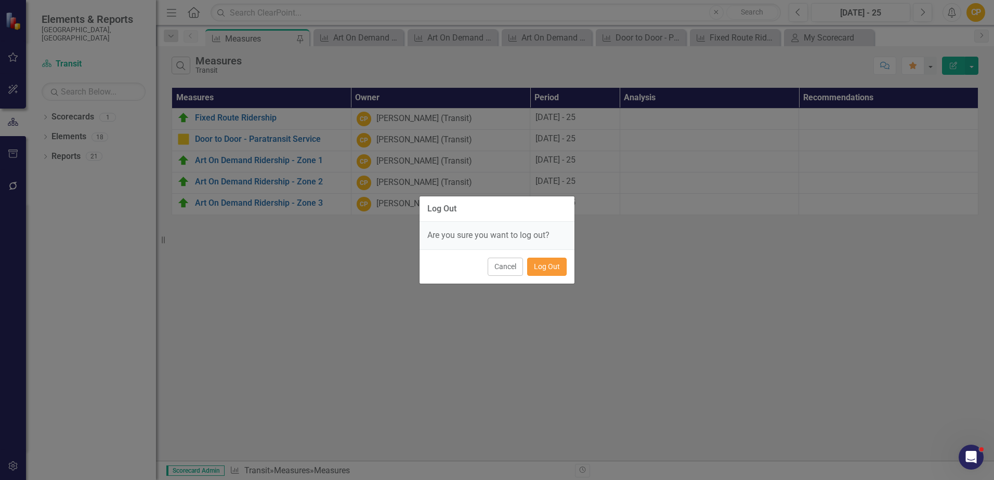
click at [540, 265] on button "Log Out" at bounding box center [547, 267] width 40 height 18
